Goal: Task Accomplishment & Management: Manage account settings

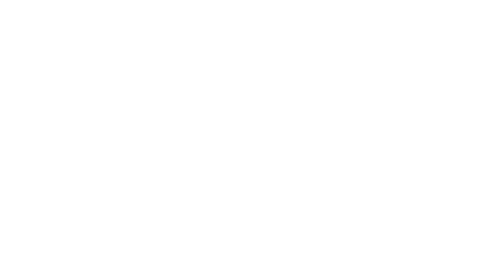
select select "*"
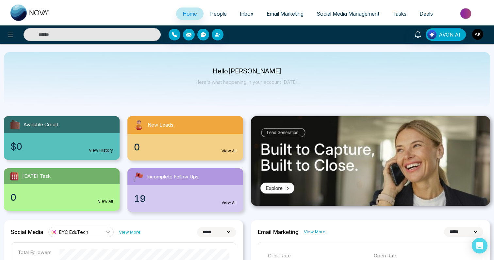
click at [473, 35] on img "button" at bounding box center [477, 34] width 11 height 11
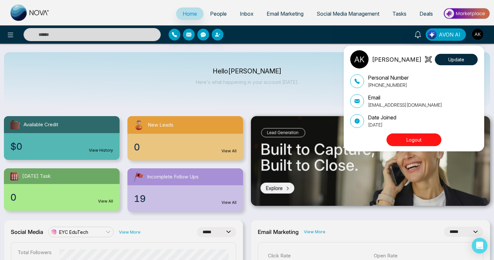
click at [425, 144] on button "Logout" at bounding box center [413, 140] width 55 height 13
click at [414, 135] on button "Logout" at bounding box center [413, 140] width 55 height 13
